Goal: Information Seeking & Learning: Learn about a topic

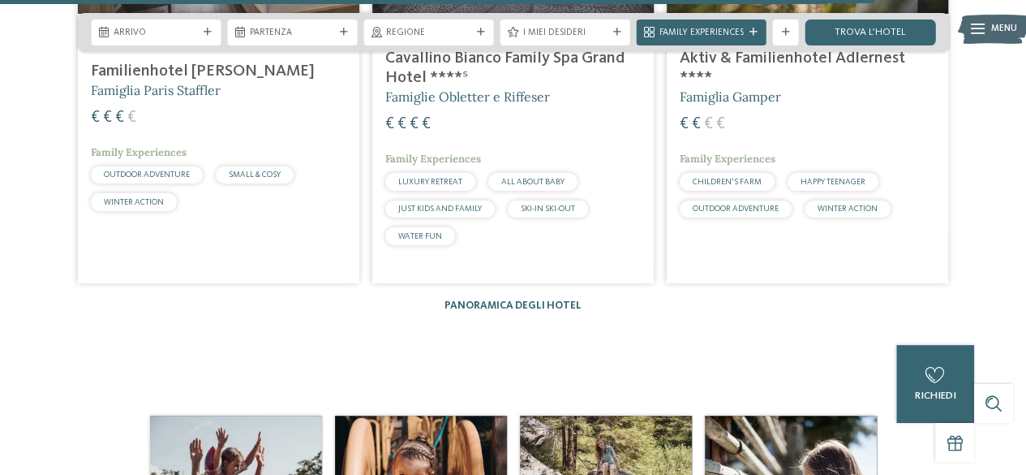
scroll to position [3050, 0]
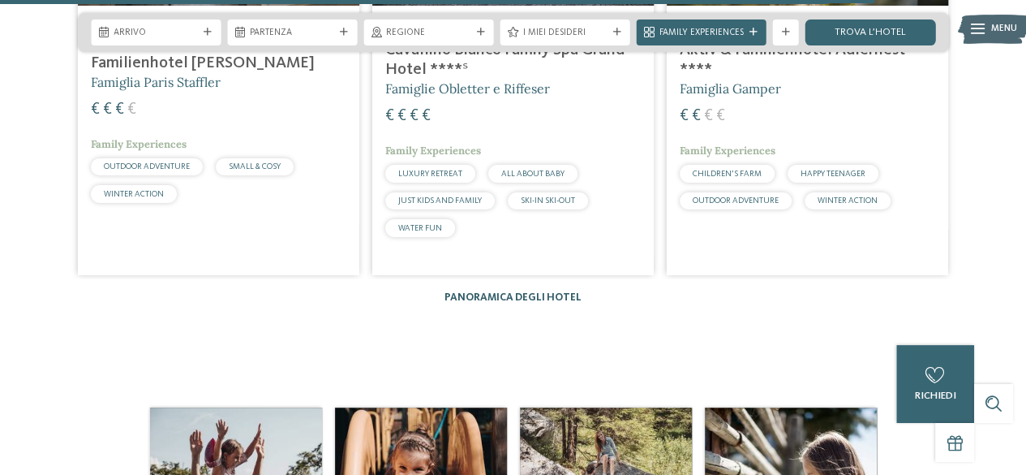
click at [554, 292] on link "Panoramica degli hotel" at bounding box center [513, 297] width 137 height 11
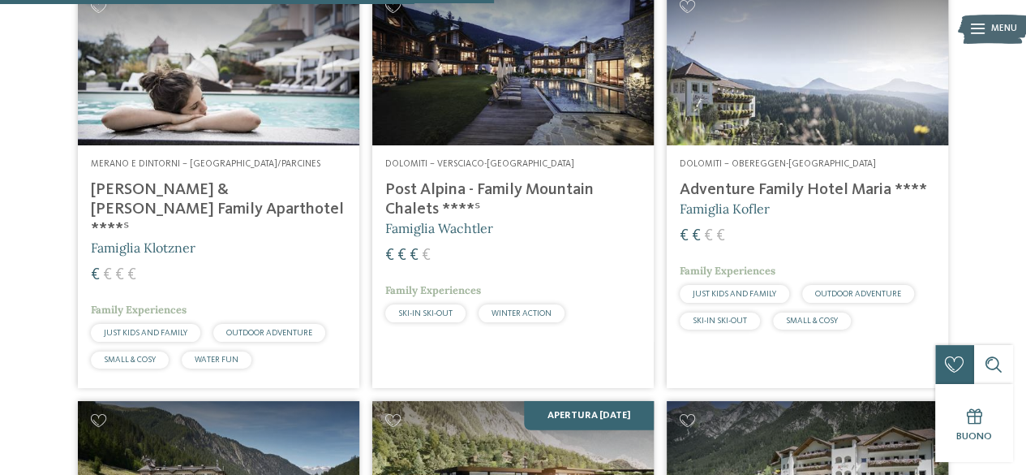
scroll to position [2142, 0]
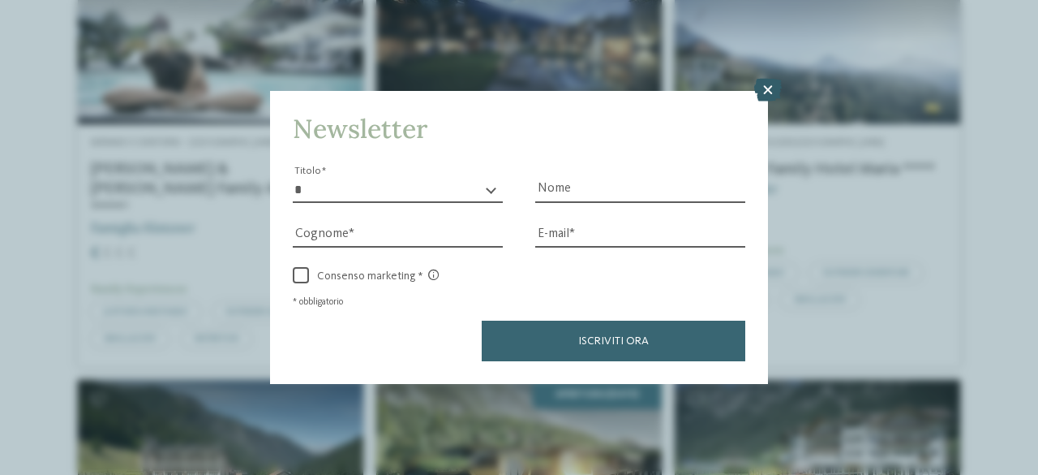
click at [771, 93] on icon at bounding box center [768, 90] width 28 height 23
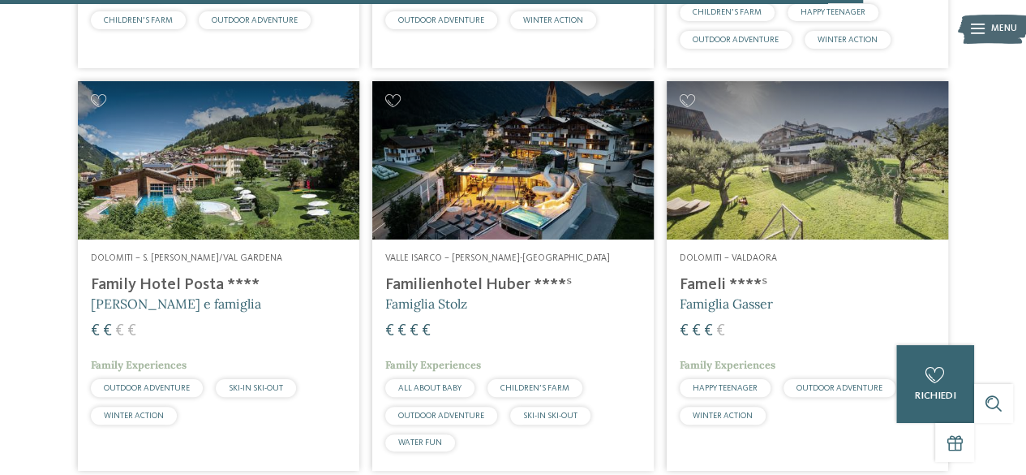
scroll to position [3667, 0]
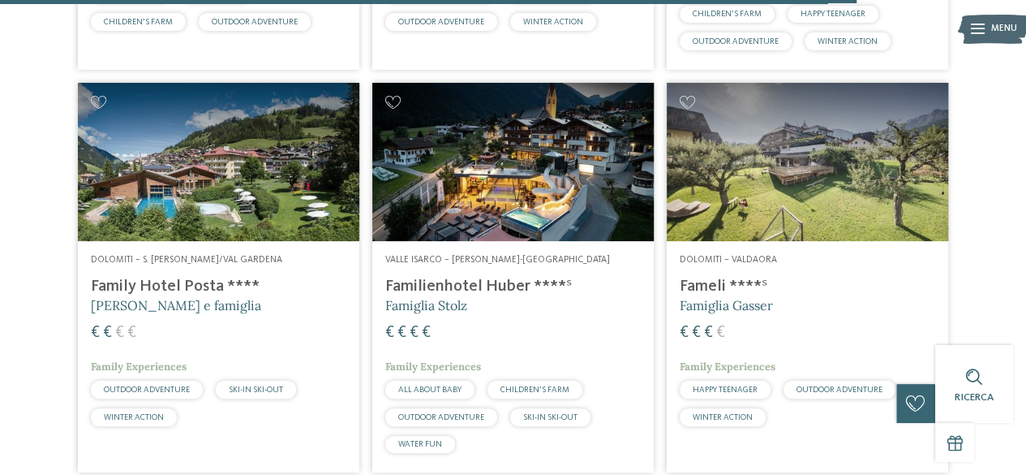
click at [394, 277] on h4 "Familienhotel Huber ****ˢ" at bounding box center [513, 286] width 256 height 19
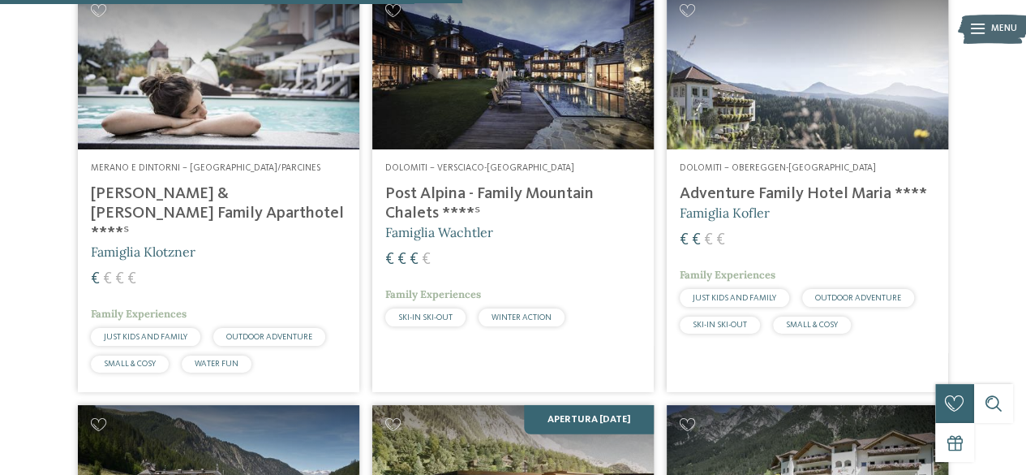
scroll to position [2142, 0]
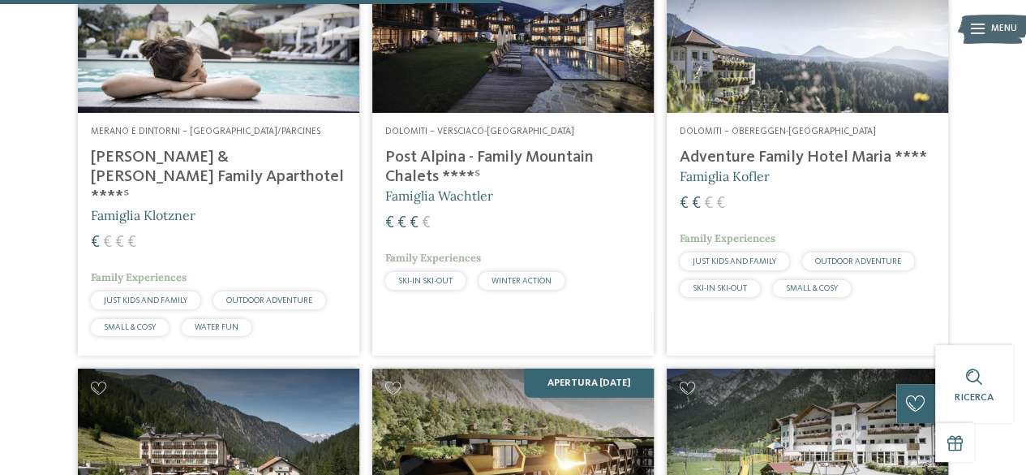
click at [793, 150] on h4 "Adventure Family Hotel Maria ****" at bounding box center [808, 157] width 256 height 19
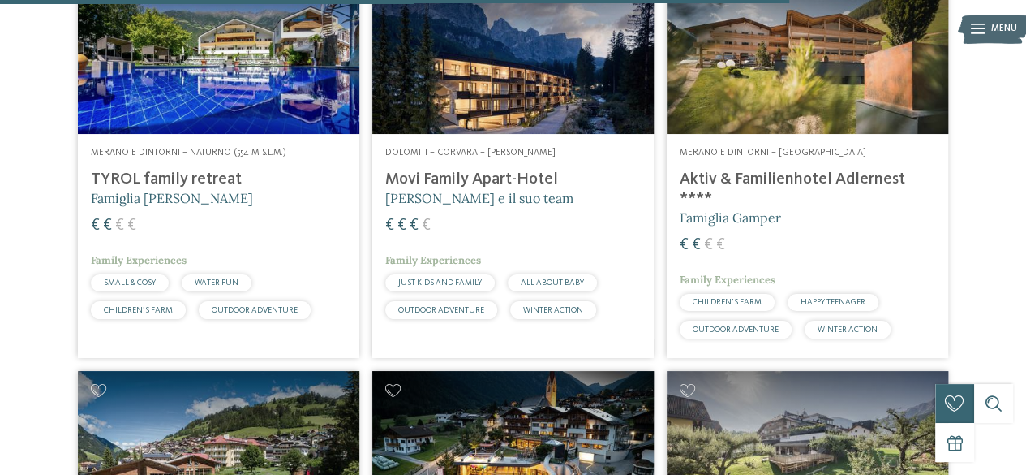
scroll to position [3794, 0]
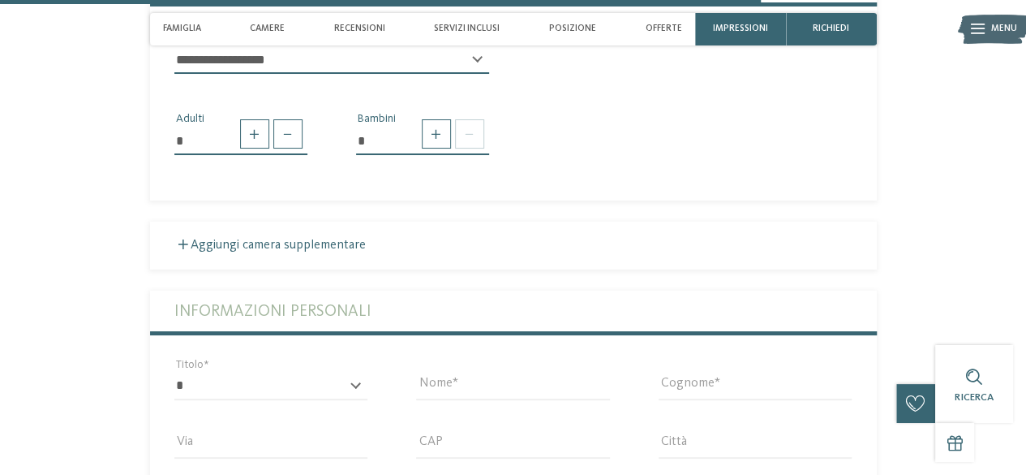
scroll to position [3083, 0]
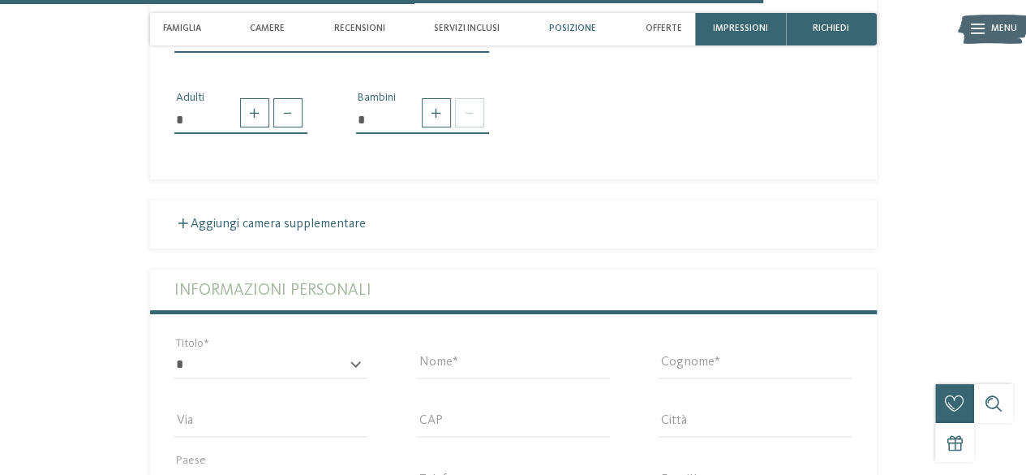
click at [575, 32] on span "Posizione" at bounding box center [572, 29] width 47 height 11
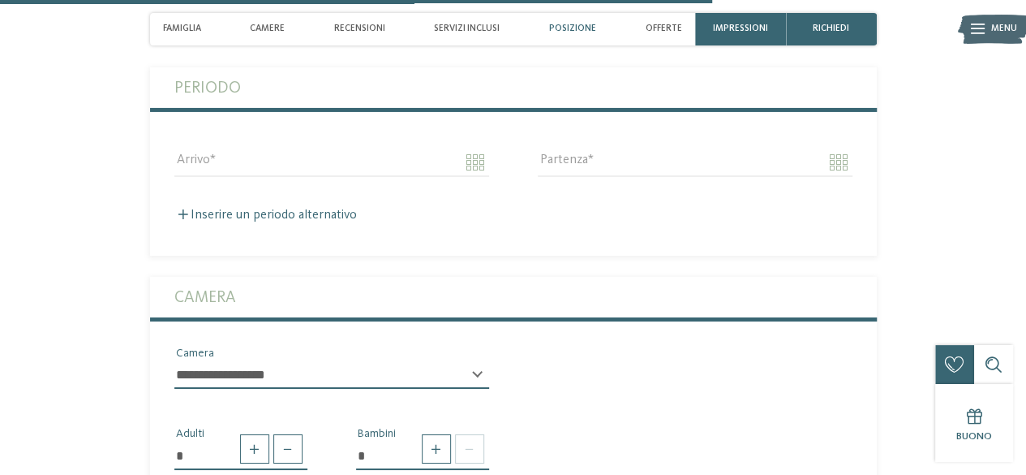
scroll to position [2726, 0]
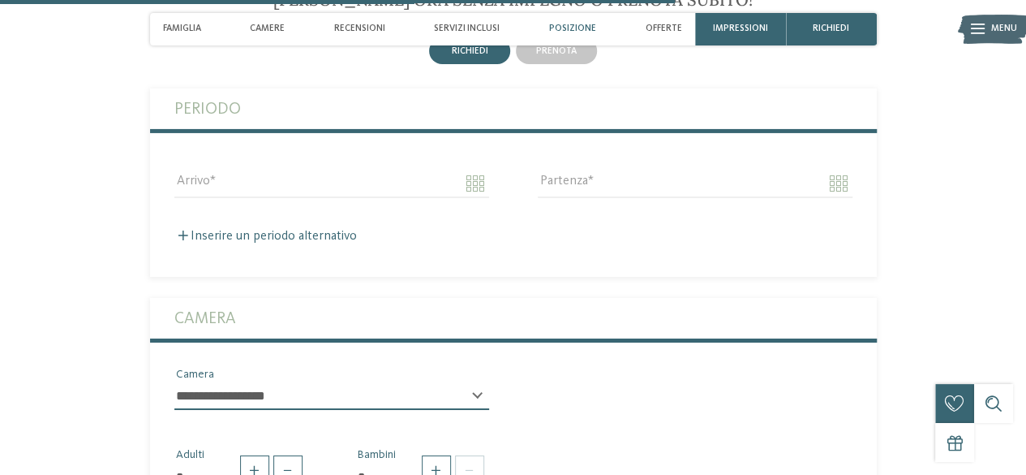
click at [575, 32] on span "Posizione" at bounding box center [572, 29] width 47 height 11
click at [974, 30] on icon at bounding box center [978, 29] width 14 height 11
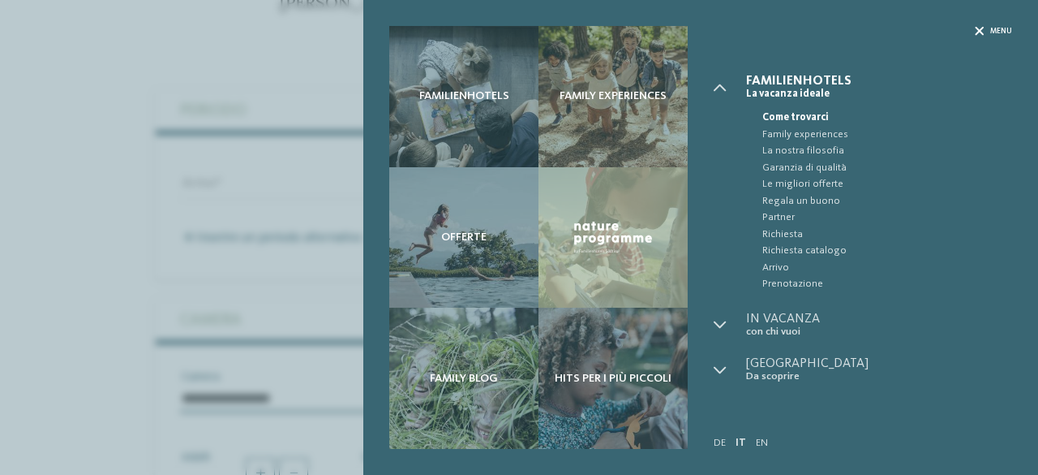
click at [980, 29] on icon at bounding box center [979, 31] width 9 height 9
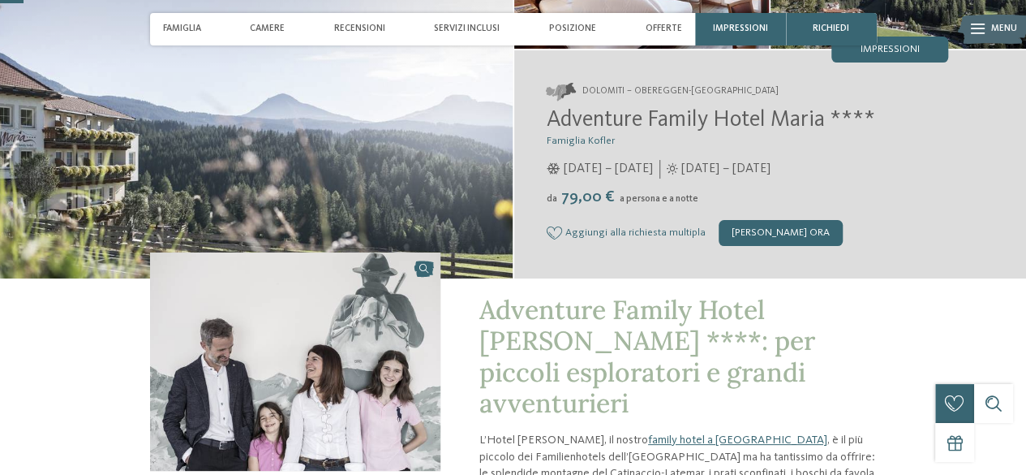
scroll to position [0, 0]
